Goal: Transaction & Acquisition: Purchase product/service

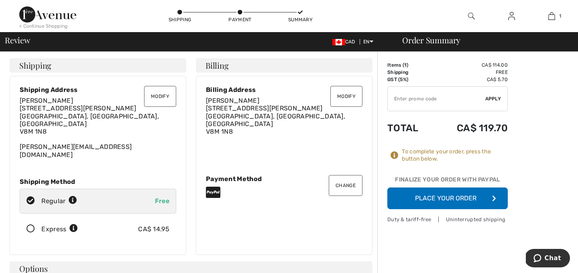
click at [441, 198] on button "Place Your Order" at bounding box center [447, 198] width 120 height 22
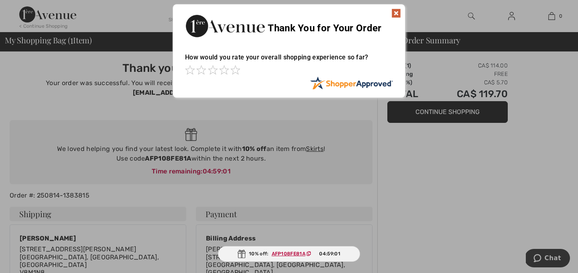
click at [395, 12] on img at bounding box center [396, 13] width 10 height 10
